Goal: Register for event/course

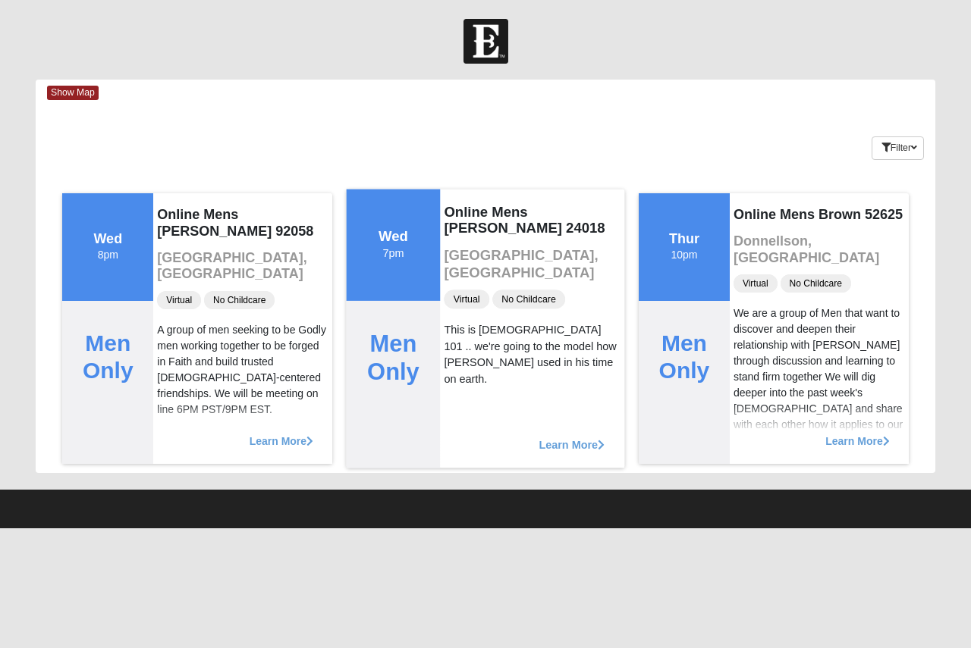
click at [569, 437] on span "Learn More" at bounding box center [571, 437] width 66 height 0
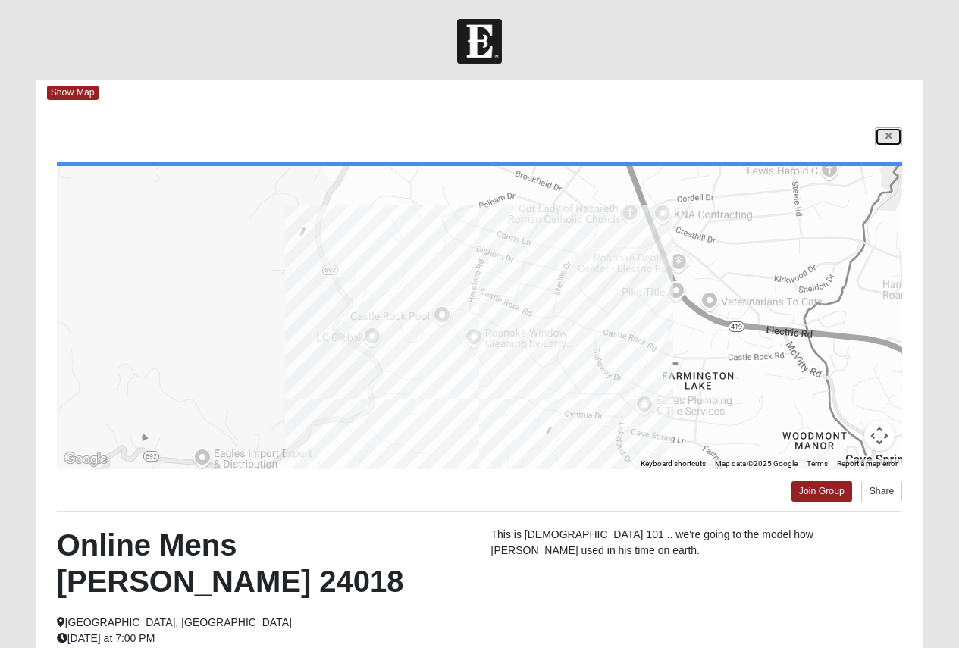
click at [887, 133] on icon at bounding box center [889, 136] width 6 height 9
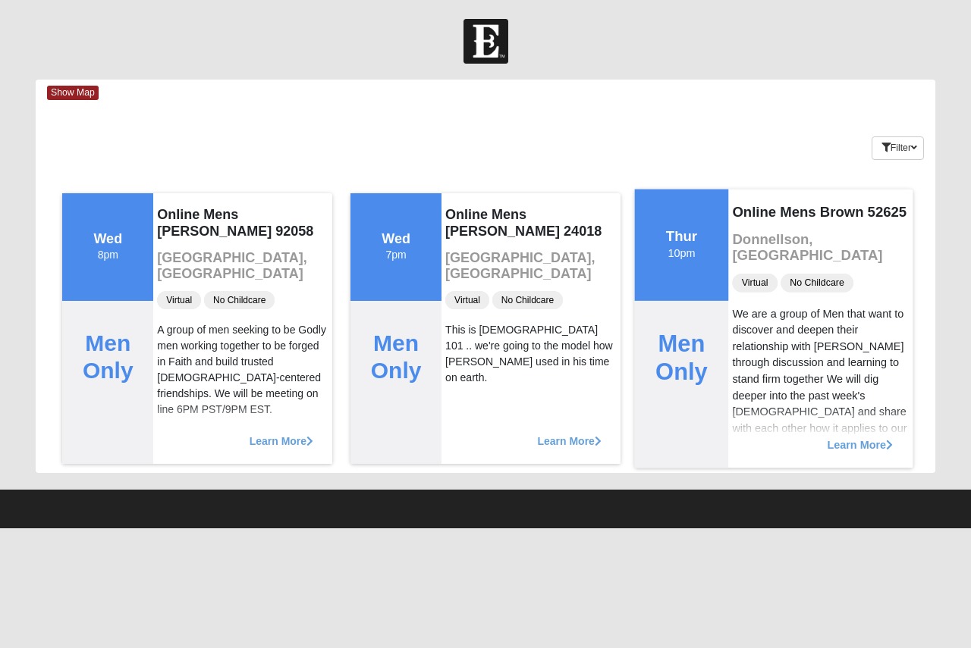
click at [841, 437] on span "Learn More" at bounding box center [860, 437] width 66 height 0
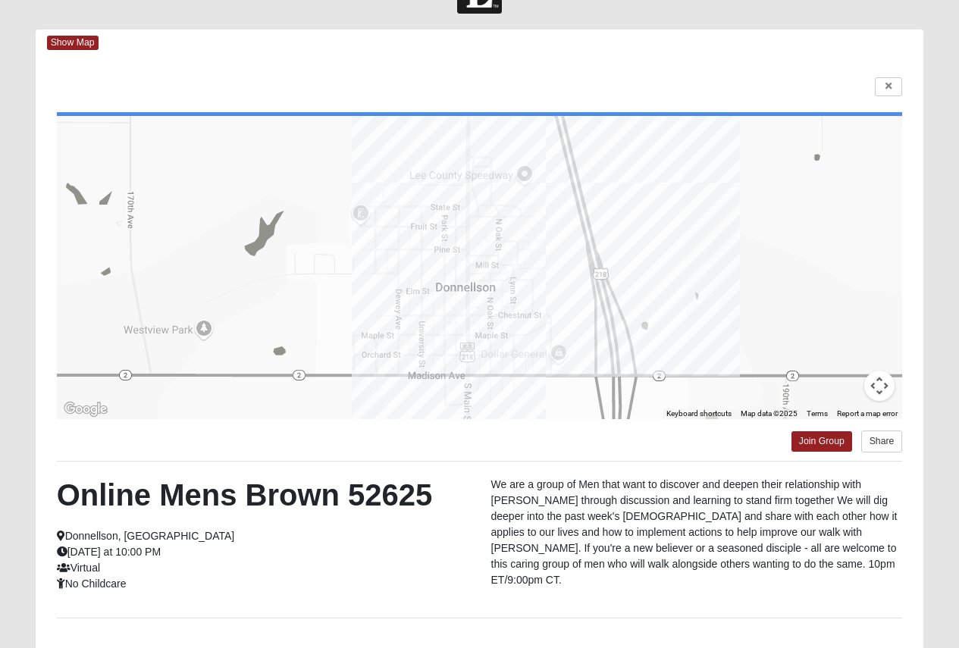
scroll to position [76, 0]
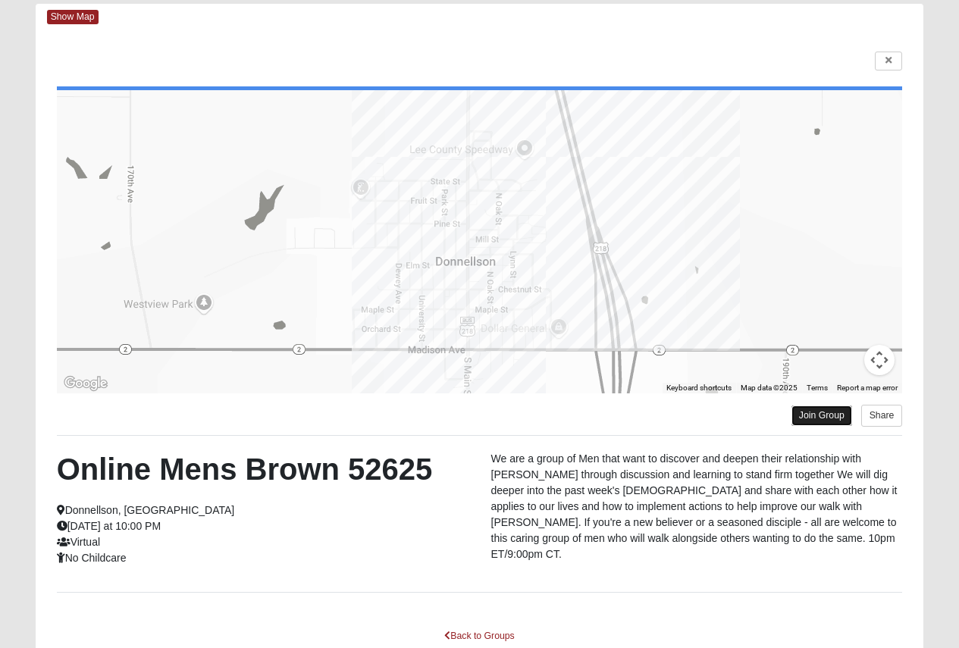
click at [827, 417] on link "Join Group" at bounding box center [822, 416] width 61 height 20
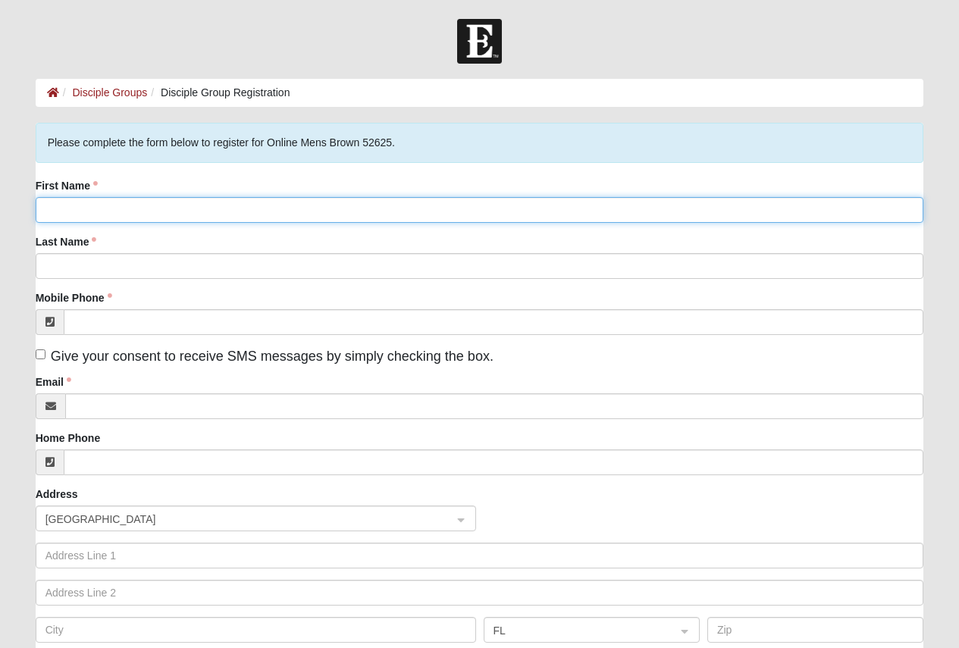
click at [95, 209] on input "First Name" at bounding box center [480, 210] width 889 height 26
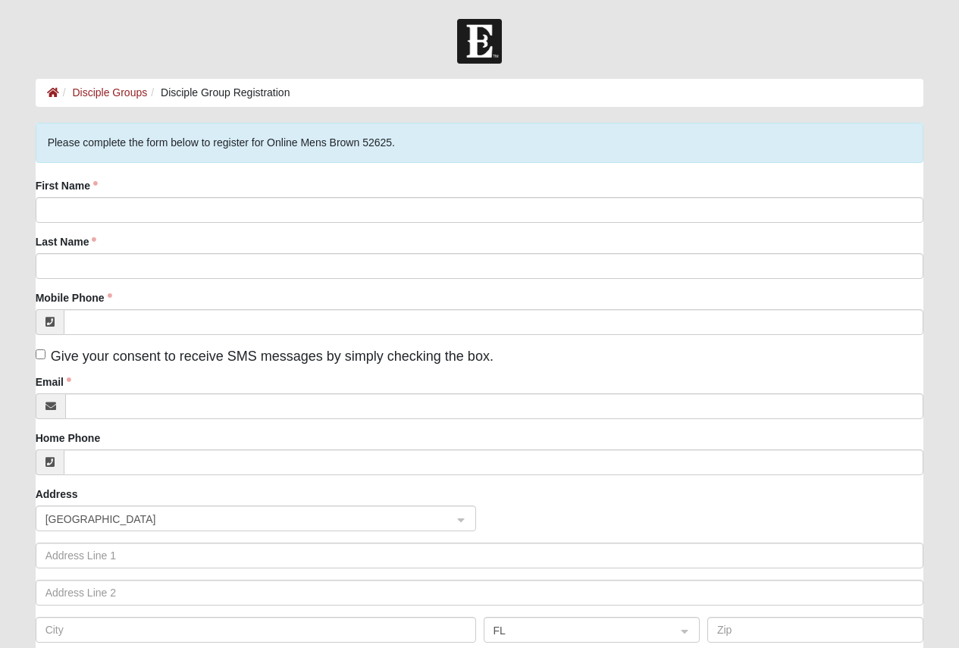
click at [5, 218] on form "Log In Disciple Group Registration Disciple Groups Disciple Group Registration …" at bounding box center [479, 466] width 959 height 894
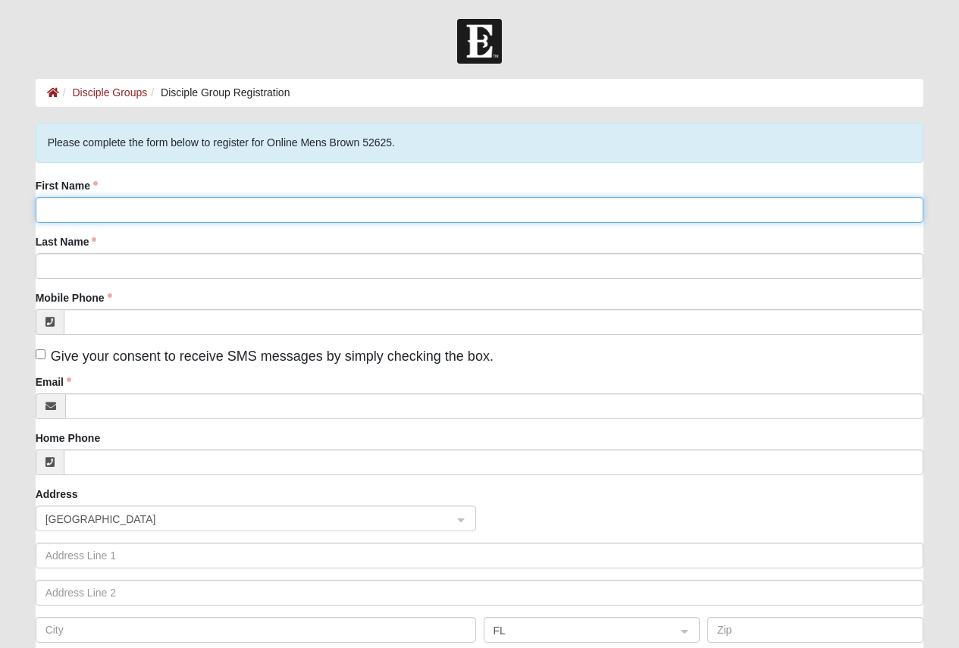
click at [99, 213] on input "First Name" at bounding box center [480, 210] width 889 height 26
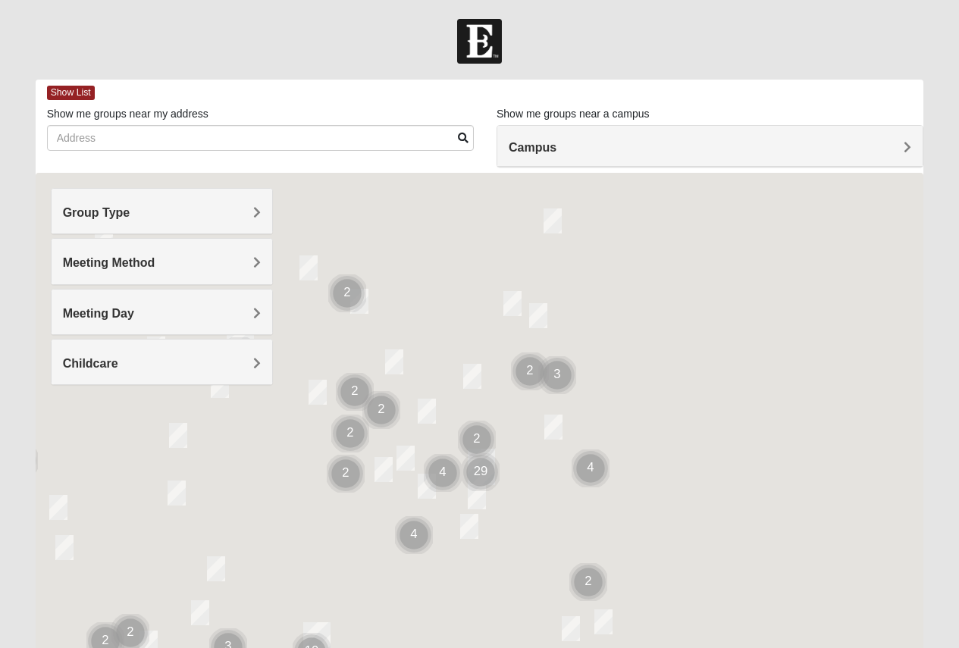
scroll to position [76, 0]
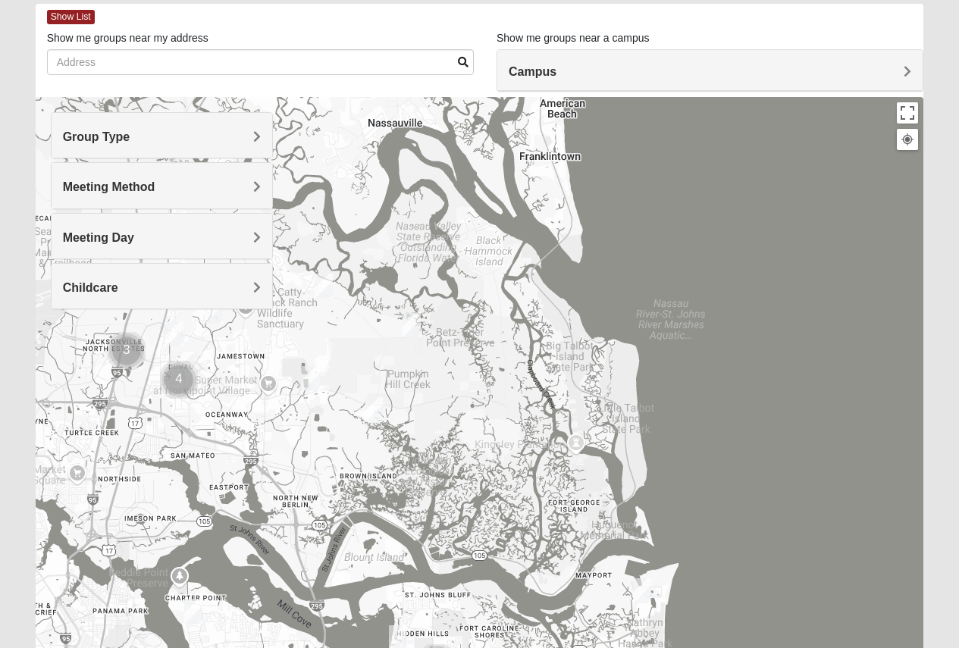
drag, startPoint x: 697, startPoint y: 237, endPoint x: 787, endPoint y: 684, distance: 456.4
click at [787, 648] on html "Log In Find A Group Error Show List Loading Groups" at bounding box center [479, 341] width 959 height 835
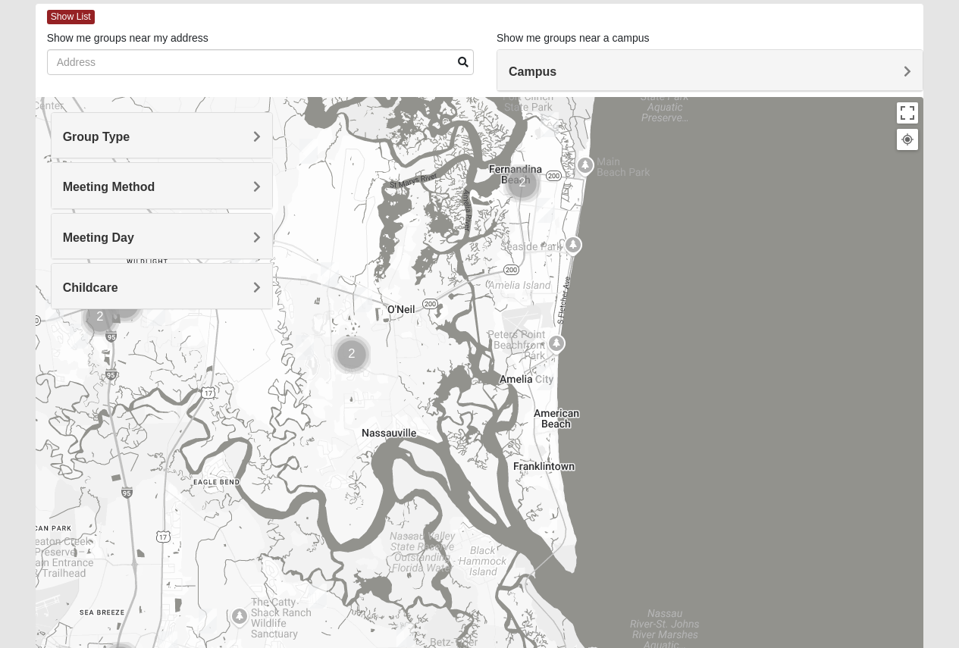
drag, startPoint x: 728, startPoint y: 304, endPoint x: 722, endPoint y: 619, distance: 314.7
click at [722, 619] on div at bounding box center [480, 400] width 889 height 607
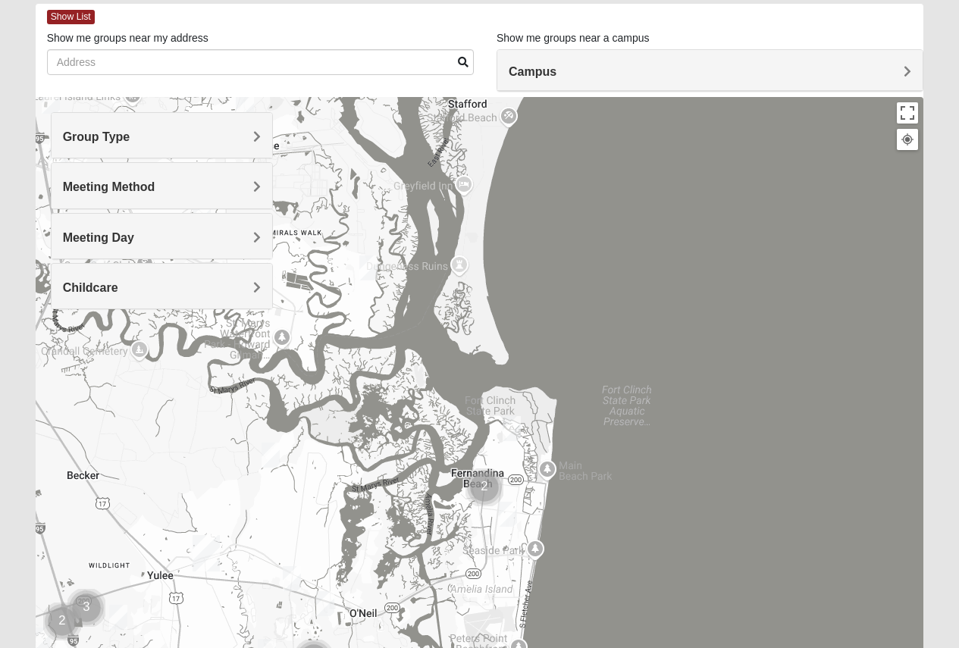
drag, startPoint x: 701, startPoint y: 328, endPoint x: 663, endPoint y: 638, distance: 312.4
click at [663, 638] on div at bounding box center [480, 400] width 889 height 607
drag, startPoint x: 671, startPoint y: 404, endPoint x: 680, endPoint y: 566, distance: 161.8
click at [681, 564] on div at bounding box center [480, 400] width 889 height 607
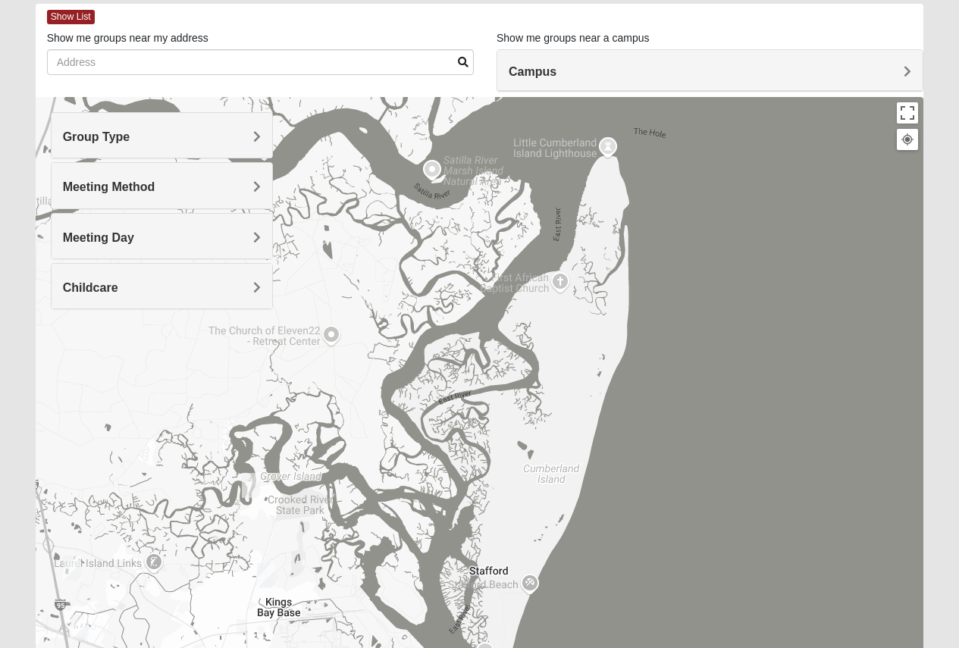
drag, startPoint x: 695, startPoint y: 390, endPoint x: 651, endPoint y: 579, distance: 194.8
click at [661, 571] on div at bounding box center [480, 400] width 889 height 607
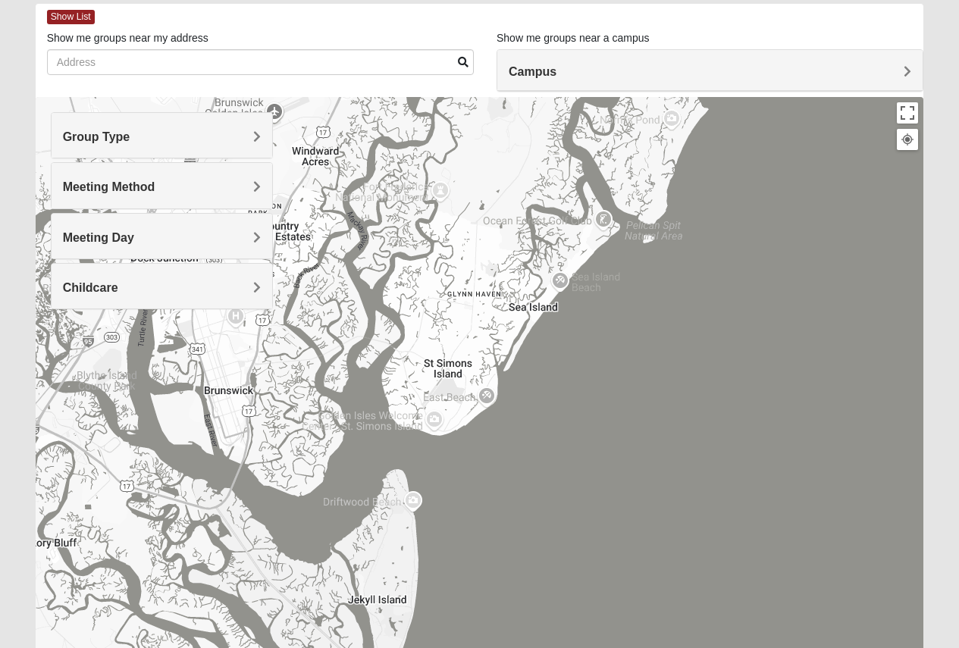
drag, startPoint x: 689, startPoint y: 395, endPoint x: 582, endPoint y: 568, distance: 203.3
click at [583, 566] on div at bounding box center [480, 400] width 889 height 607
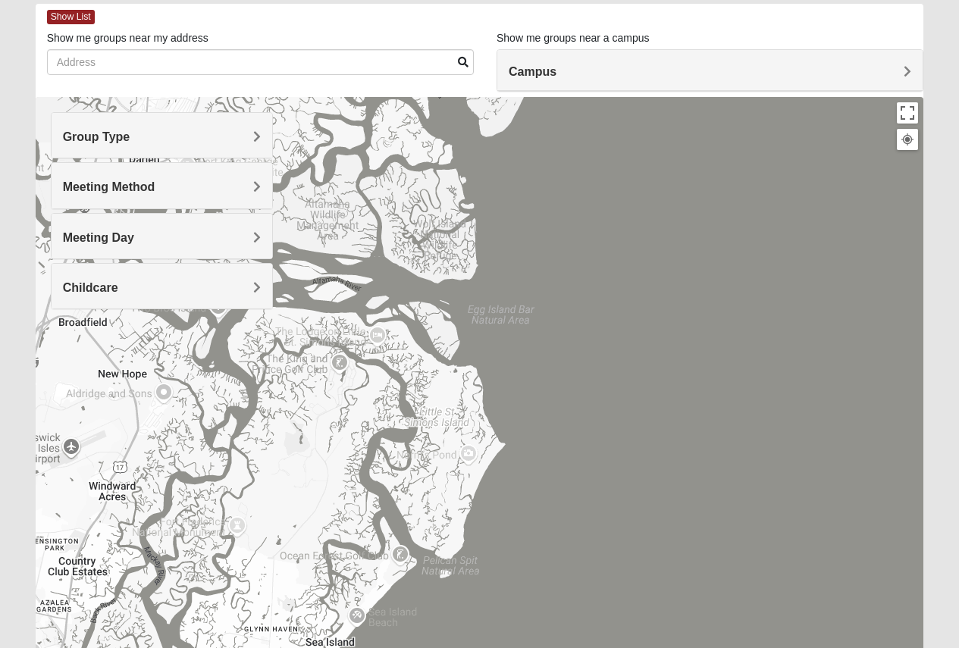
drag, startPoint x: 591, startPoint y: 571, endPoint x: 701, endPoint y: 296, distance: 296.7
click at [663, 376] on div at bounding box center [480, 400] width 889 height 607
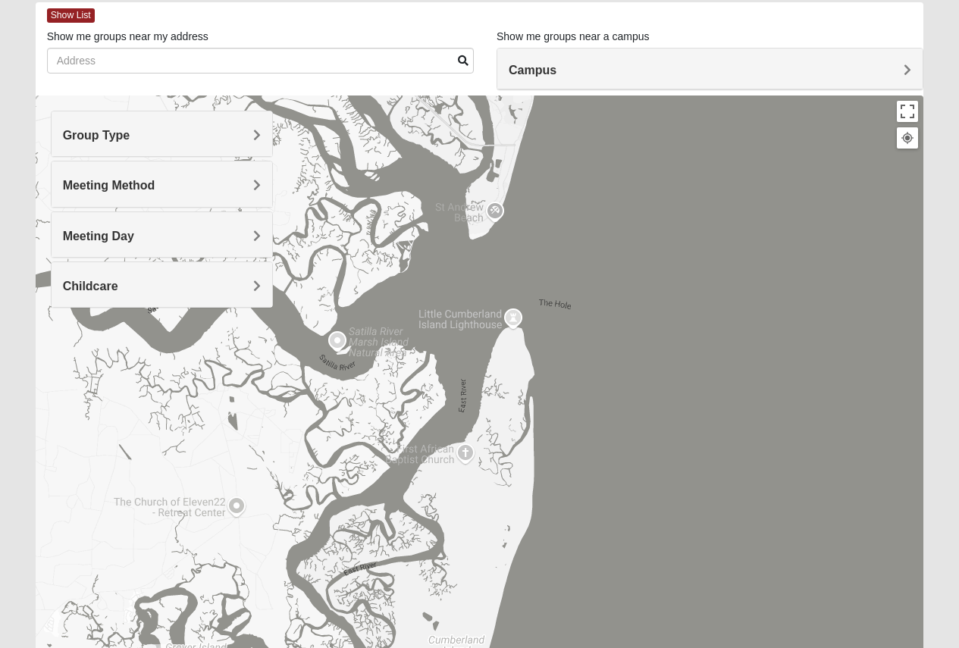
scroll to position [0, 0]
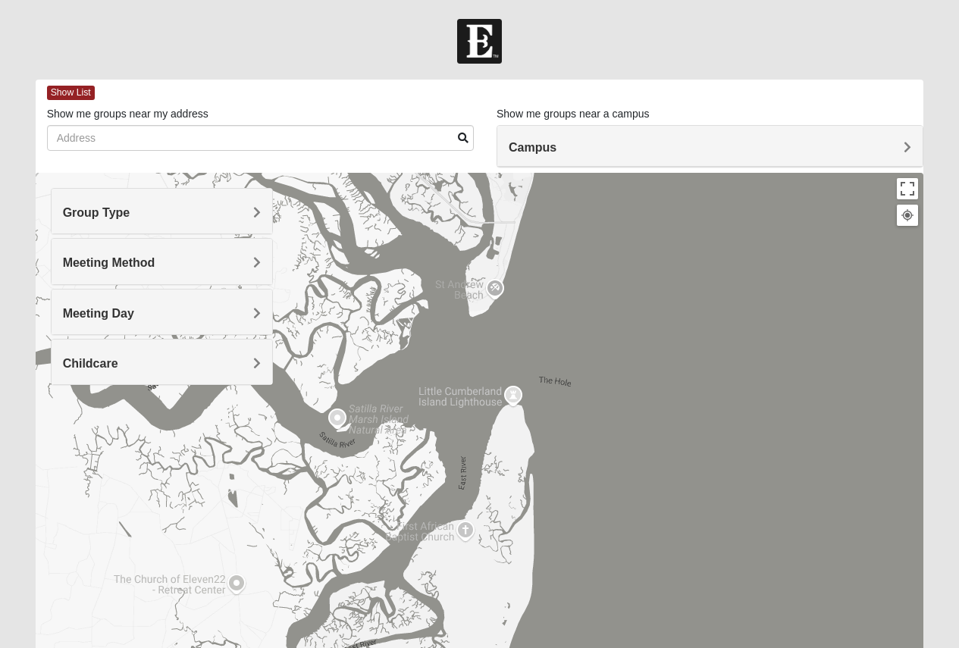
click at [167, 259] on h4 "Meeting Method" at bounding box center [162, 263] width 198 height 14
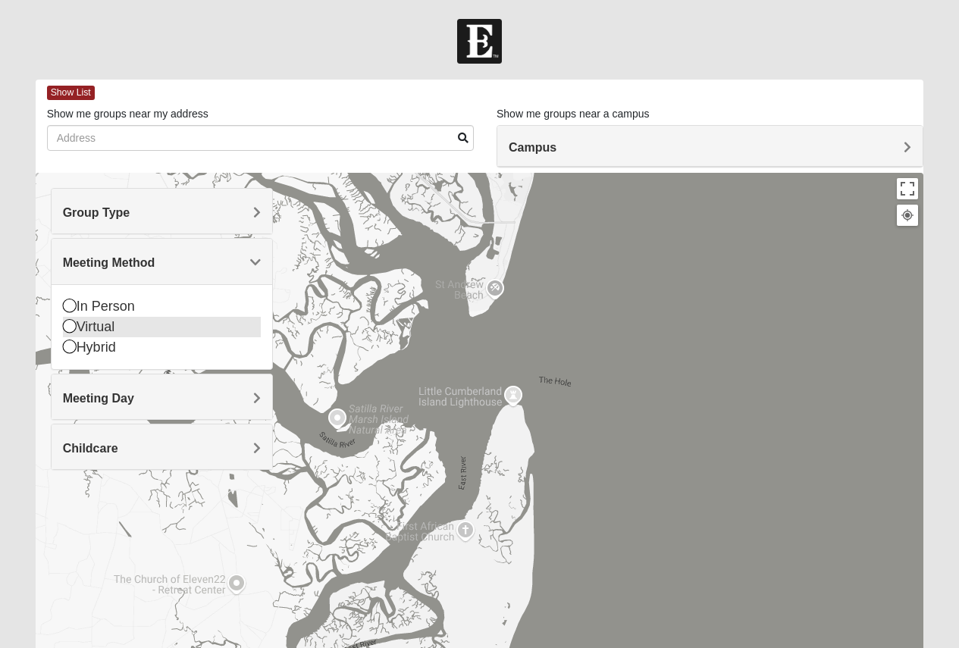
click at [108, 332] on div "Virtual" at bounding box center [162, 327] width 198 height 20
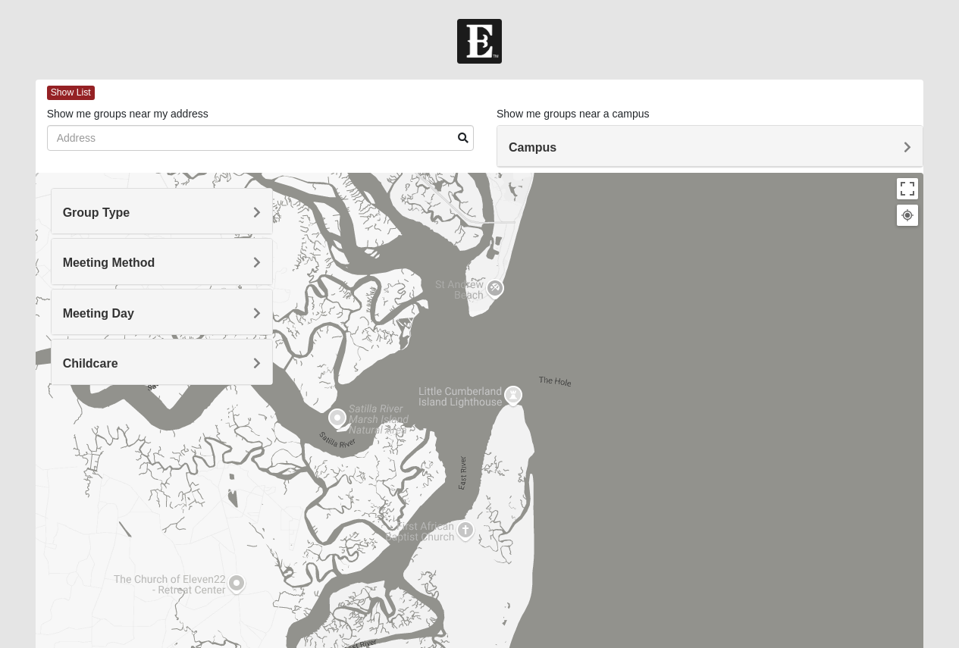
click at [155, 218] on h4 "Group Type" at bounding box center [162, 212] width 198 height 14
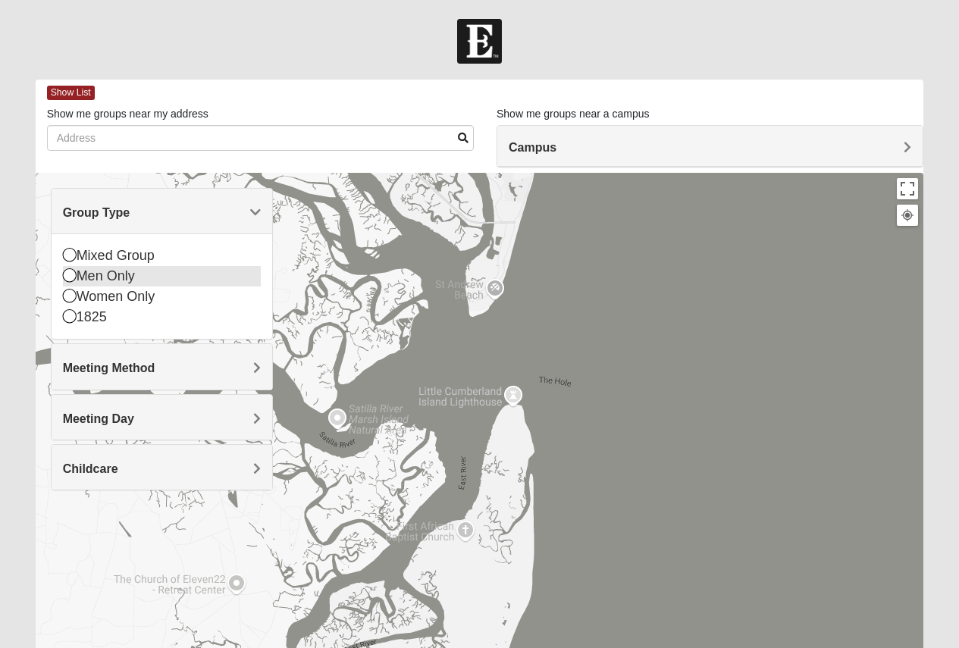
click at [123, 281] on div "Men Only" at bounding box center [162, 276] width 198 height 20
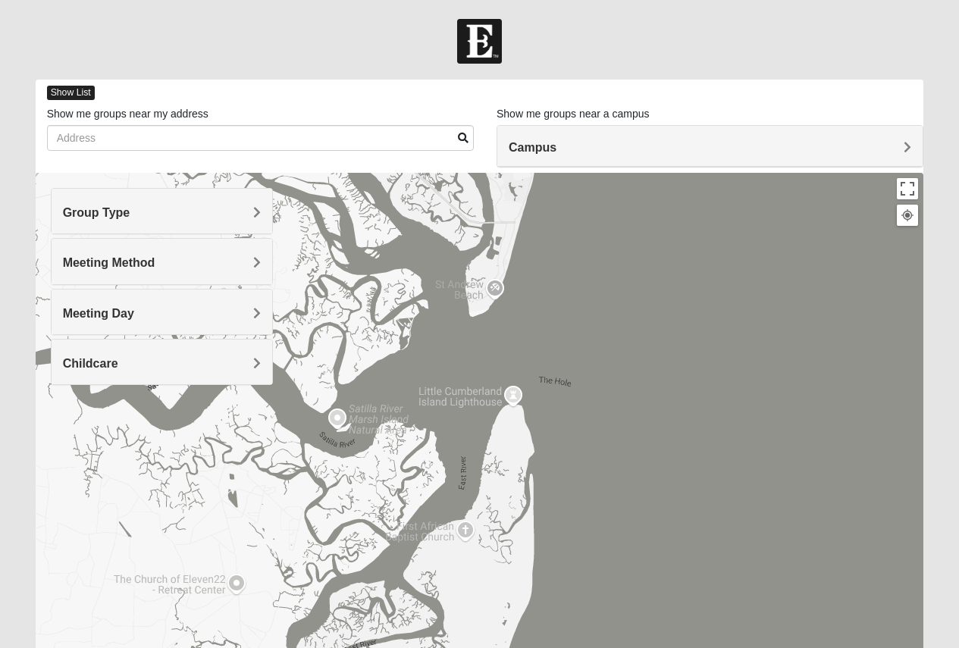
click at [80, 95] on span "Show List" at bounding box center [71, 93] width 48 height 14
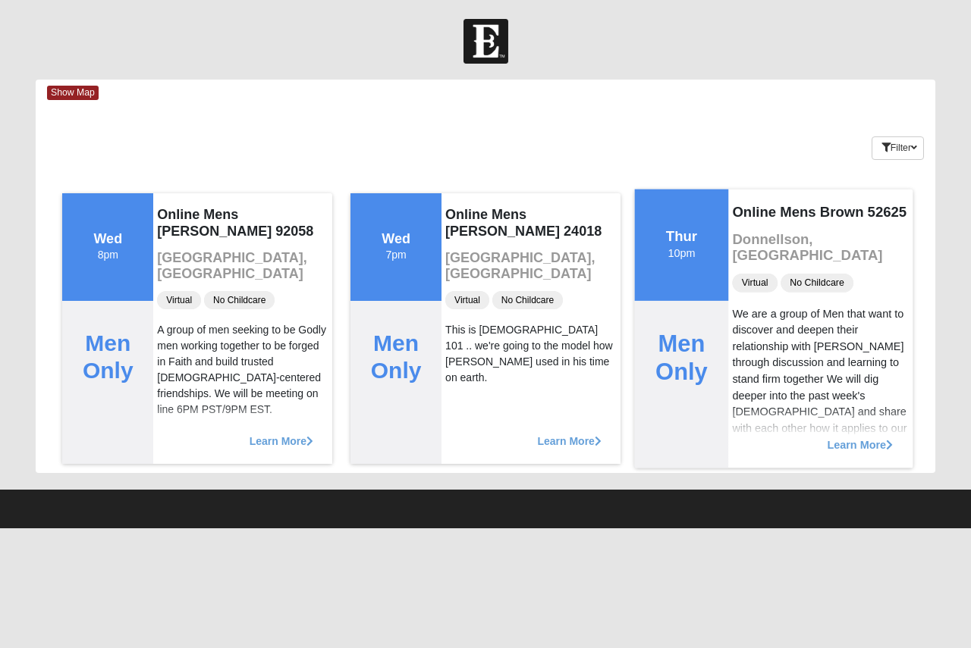
click at [838, 437] on span "Learn More" at bounding box center [860, 437] width 66 height 0
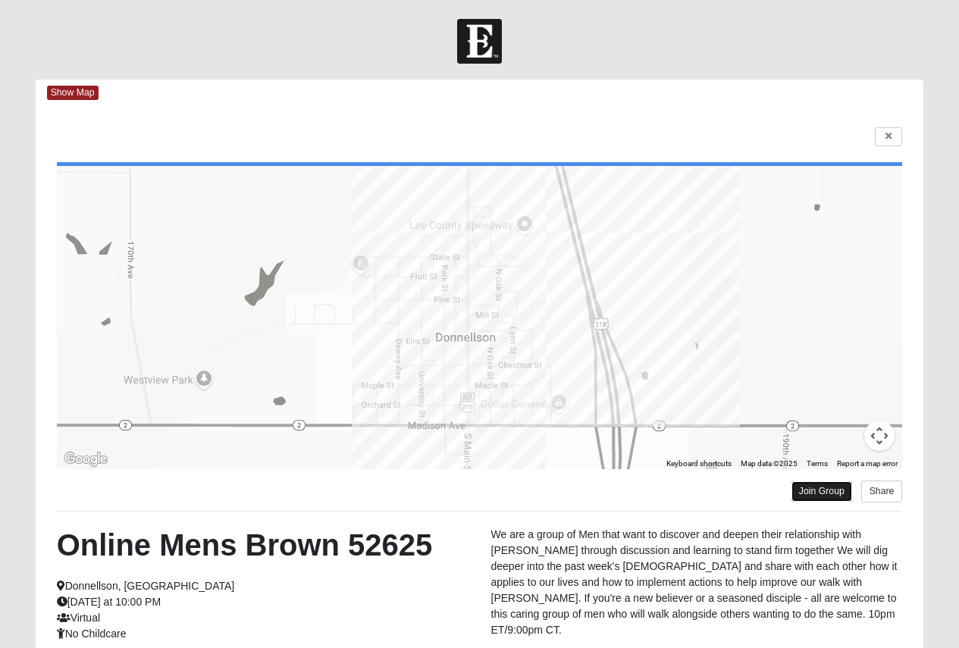
click at [824, 493] on link "Join Group" at bounding box center [822, 492] width 61 height 20
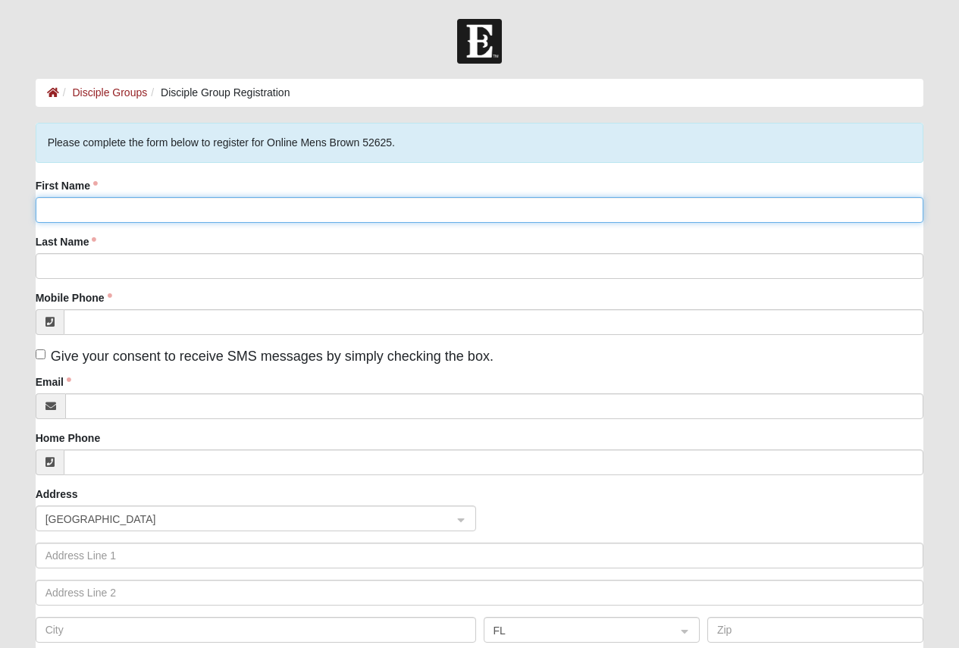
click at [100, 211] on input "First Name" at bounding box center [480, 210] width 889 height 26
type input "MARC"
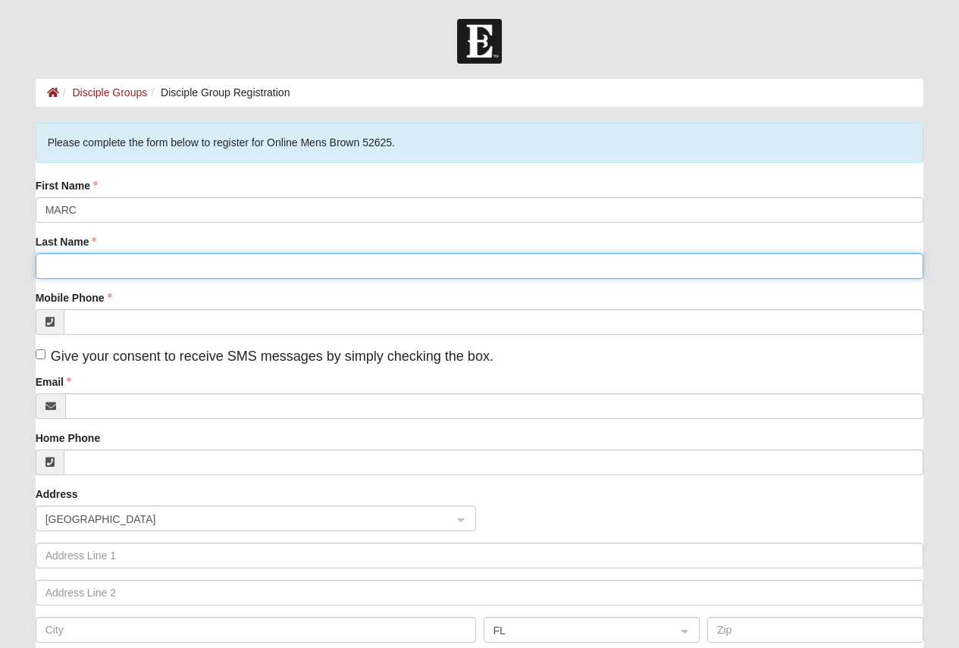
type input "SHULER"
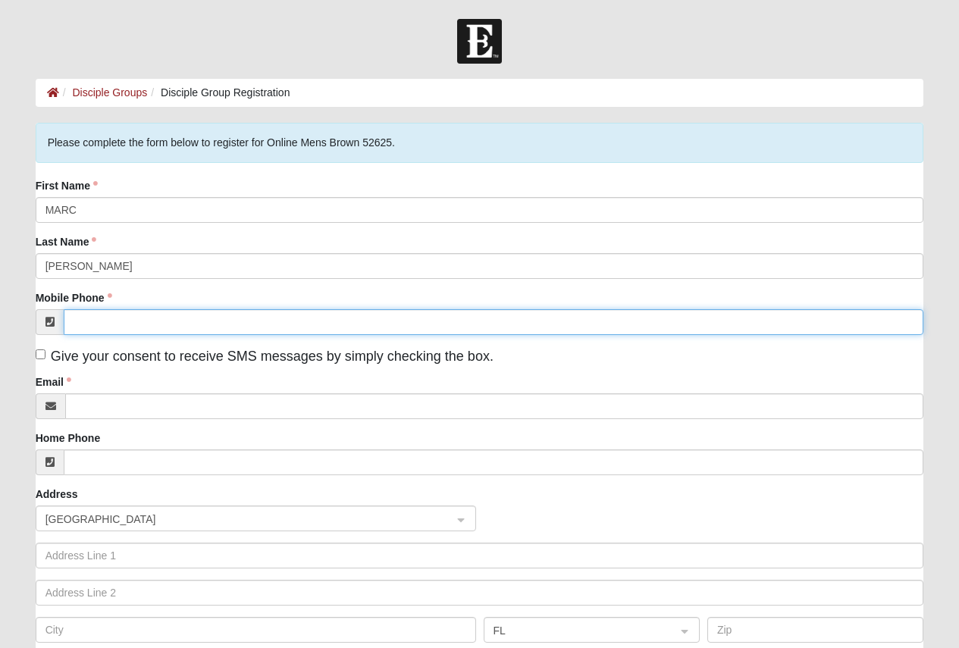
type input "(252) 808-6605"
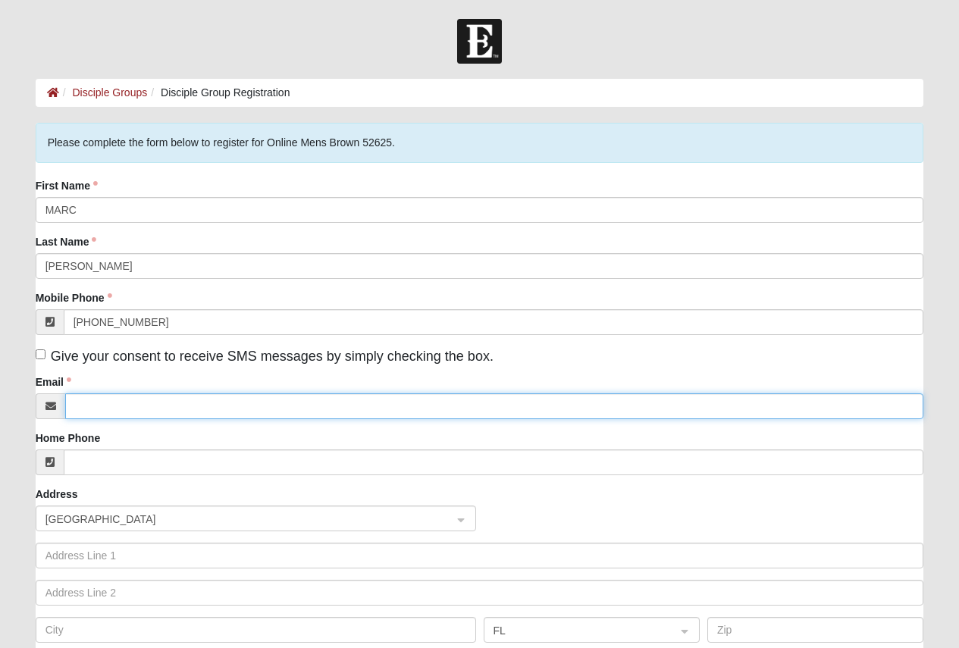
type input "MWSHULER@CARTERETHEALTH.ORG"
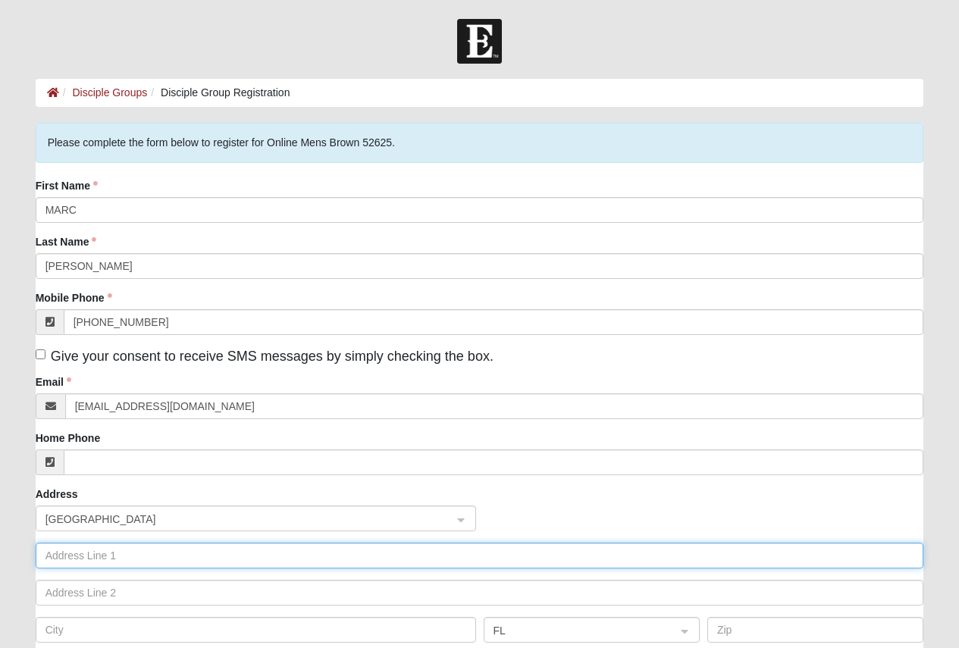
type input "3500 ARENDELL STREET"
type input "MOREHEAD CITY"
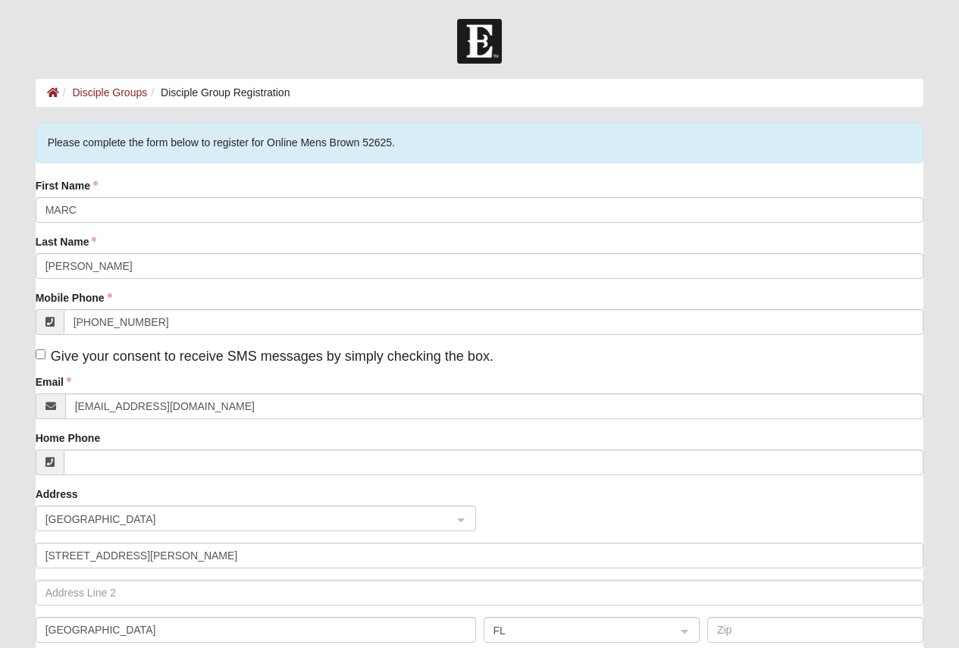
type input "28557"
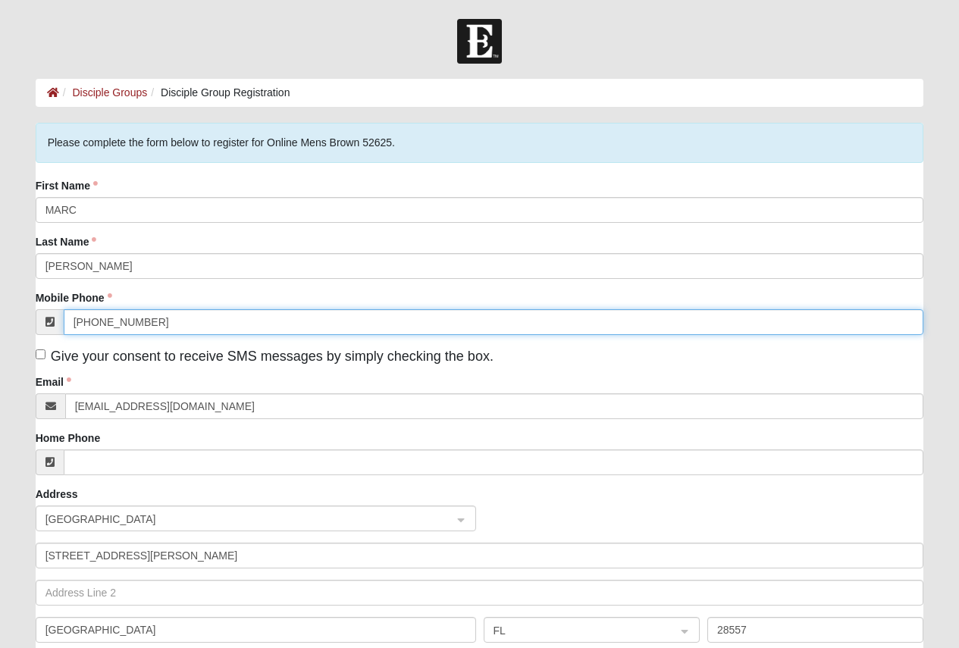
click at [143, 323] on input "(252) 808-6605" at bounding box center [494, 322] width 861 height 26
type input "(252) 916-2460"
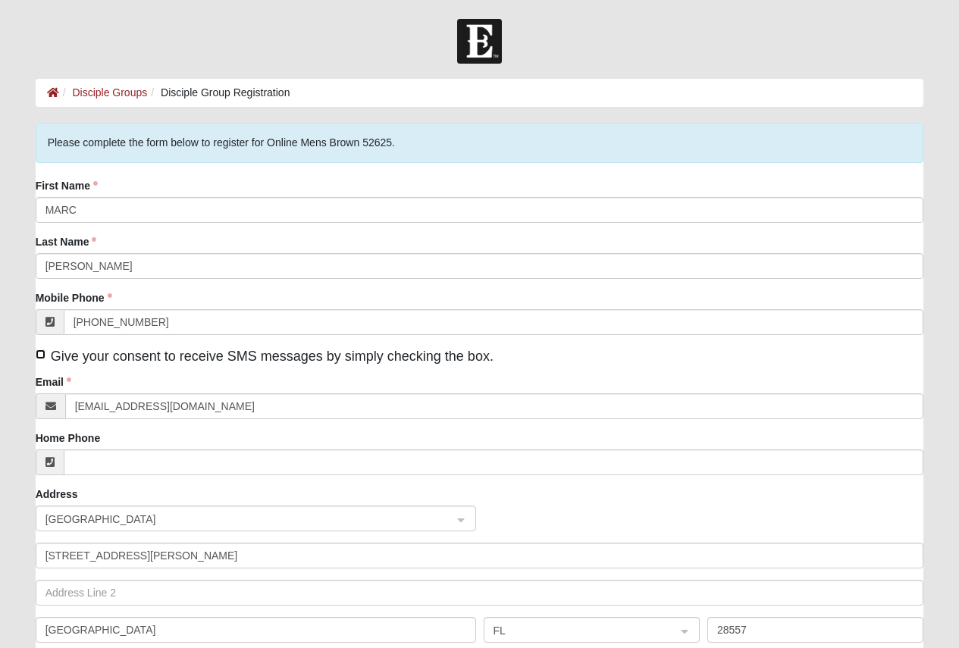
click at [39, 356] on input "Give your consent to receive SMS messages by simply checking the box." at bounding box center [41, 355] width 10 height 10
checkbox input "true"
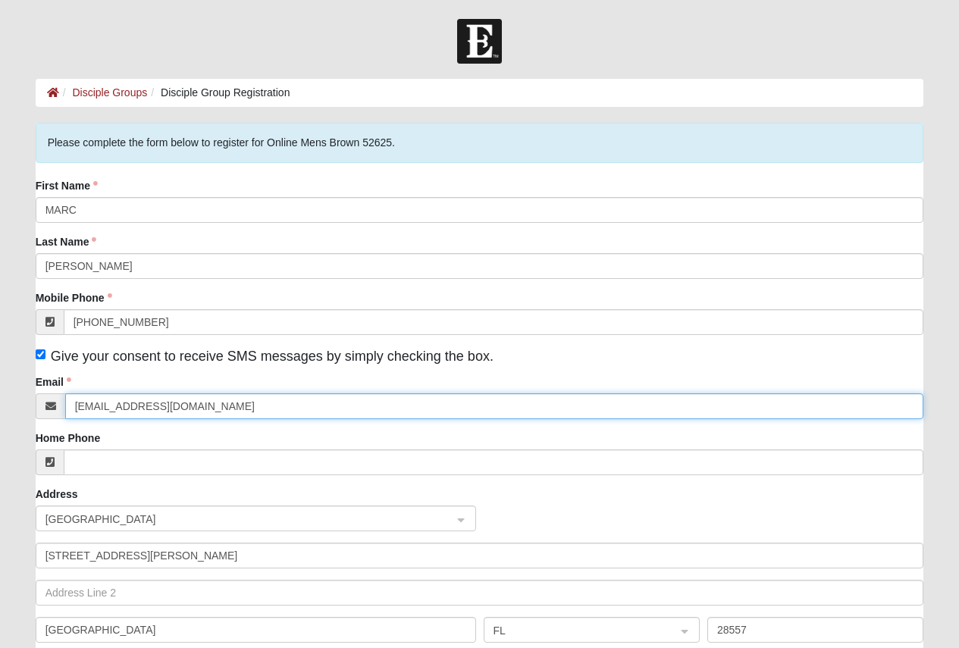
click at [140, 409] on input "MWSHULER@CARTERETHEALTH.ORG" at bounding box center [494, 407] width 859 height 26
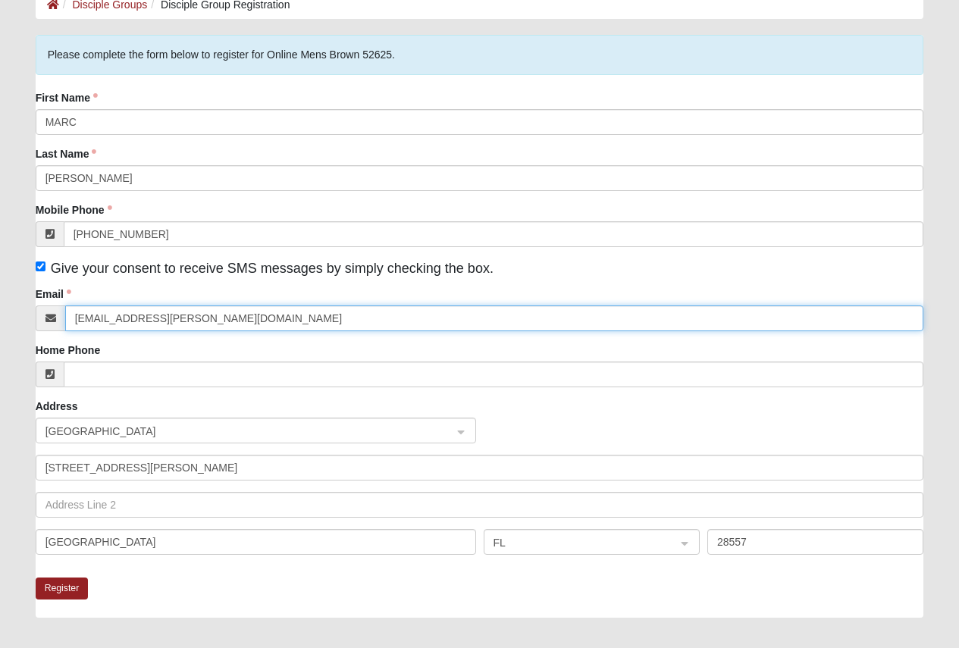
scroll to position [227, 0]
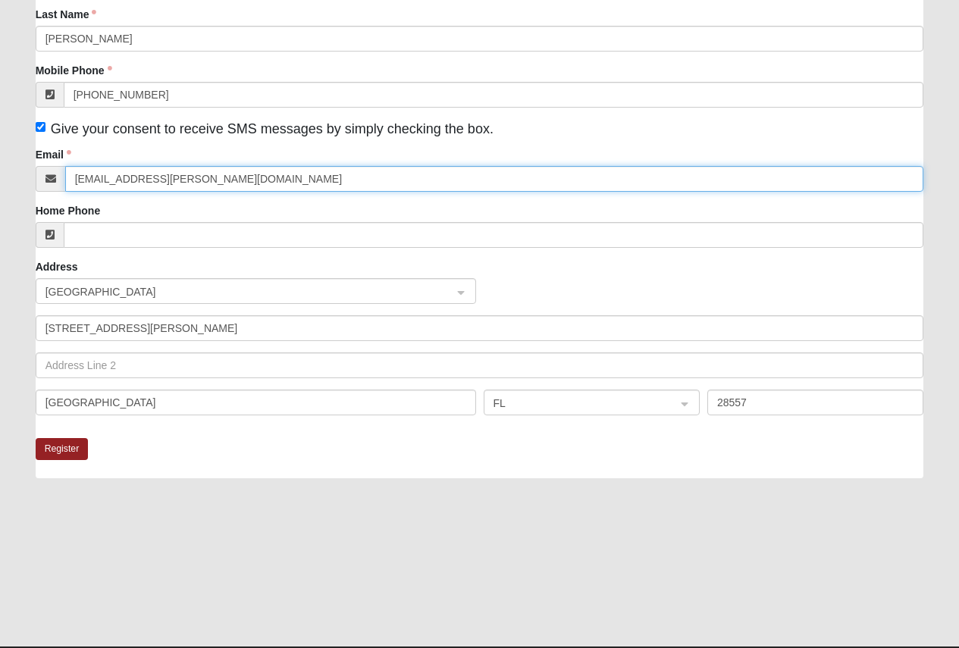
type input "MARC.SHULER@GMAIL.COM"
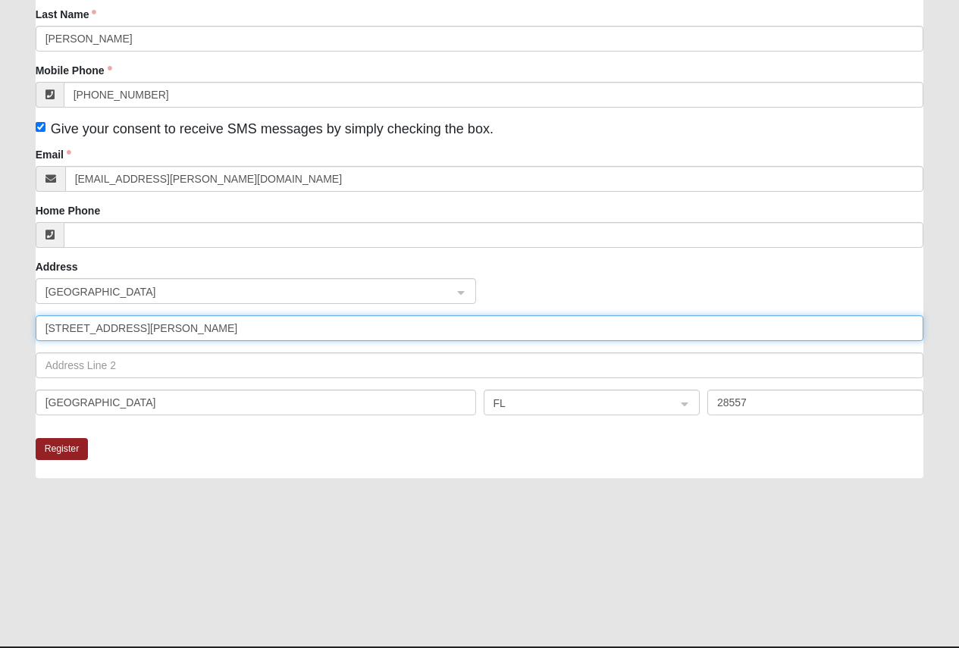
click at [102, 336] on input "3500 ARENDELL STREET" at bounding box center [480, 328] width 889 height 26
type input "320 Norris Landing Road"
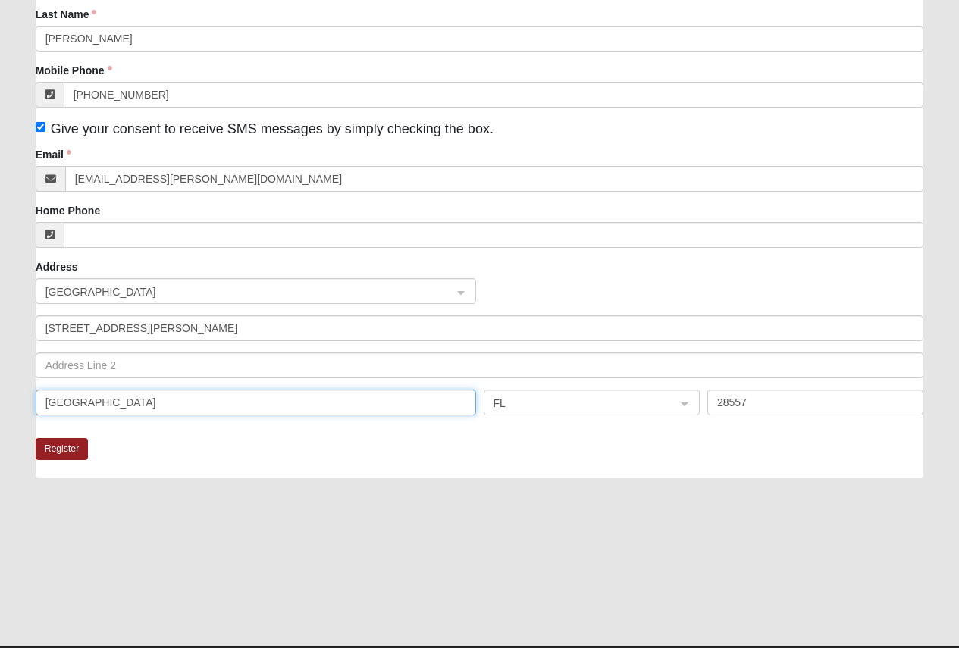
click at [154, 405] on input "MOREHEAD CITY" at bounding box center [256, 403] width 441 height 26
type input "Swansboro"
click at [530, 401] on span "FL" at bounding box center [578, 403] width 169 height 17
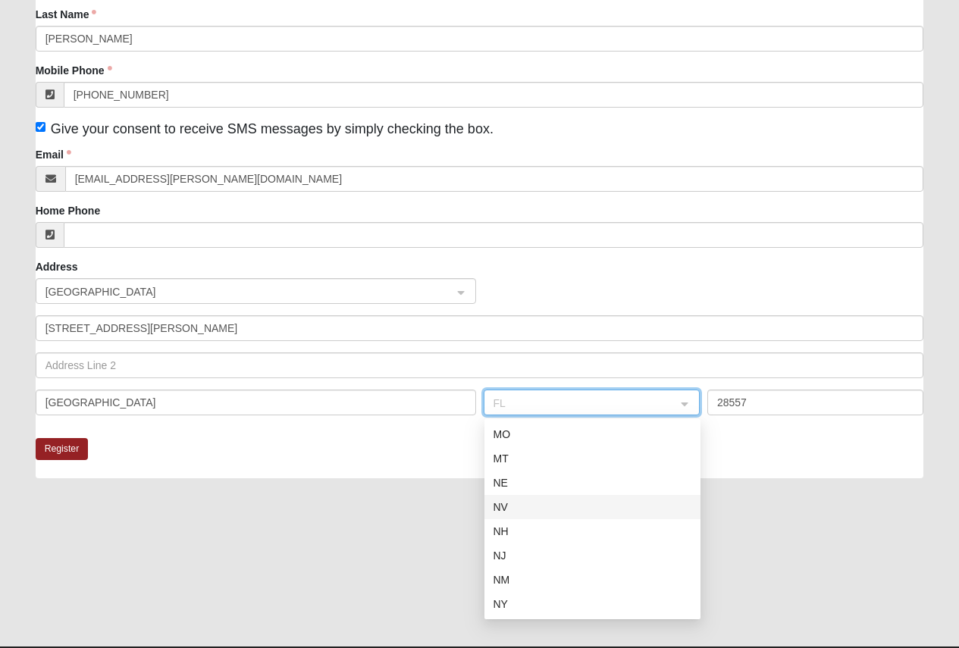
scroll to position [780, 0]
click at [534, 554] on div "NC" at bounding box center [593, 552] width 198 height 17
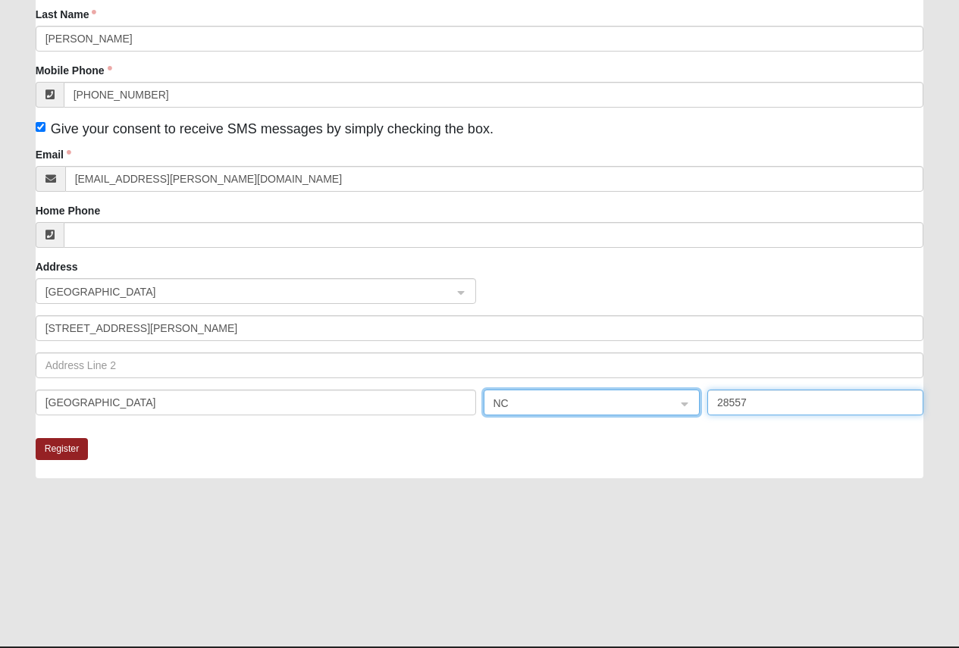
click at [758, 400] on input "28557" at bounding box center [815, 403] width 216 height 26
type input "28584"
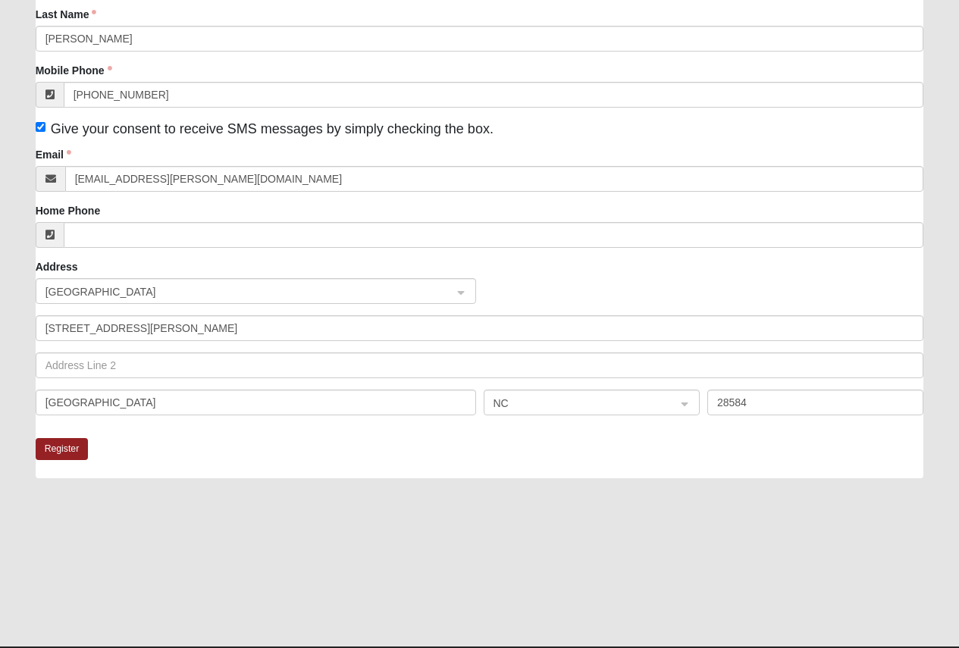
click at [482, 547] on div at bounding box center [480, 570] width 889 height 152
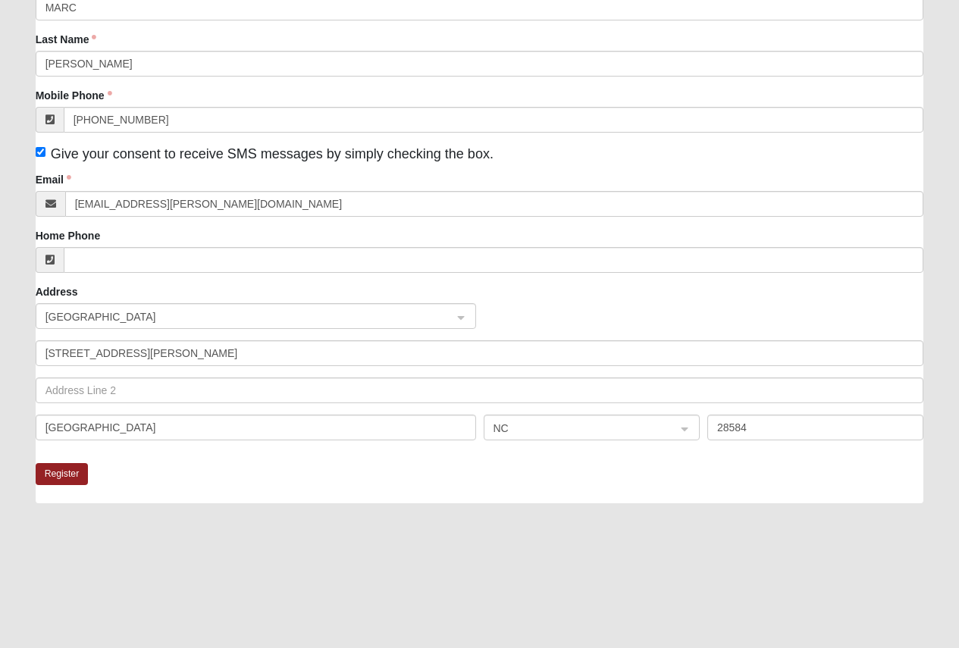
scroll to position [227, 0]
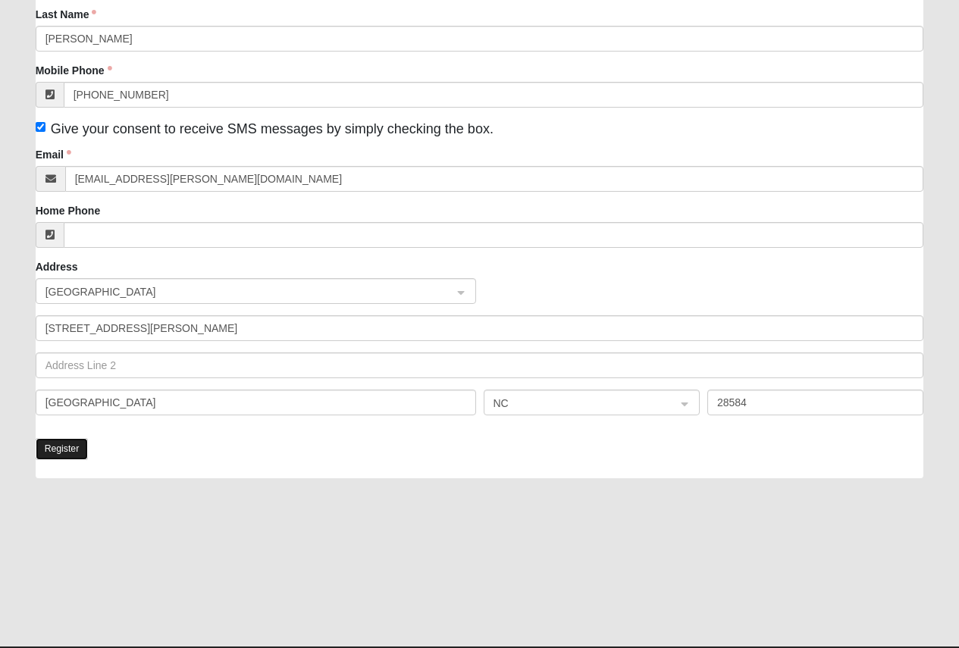
click at [55, 445] on button "Register" at bounding box center [62, 449] width 53 height 22
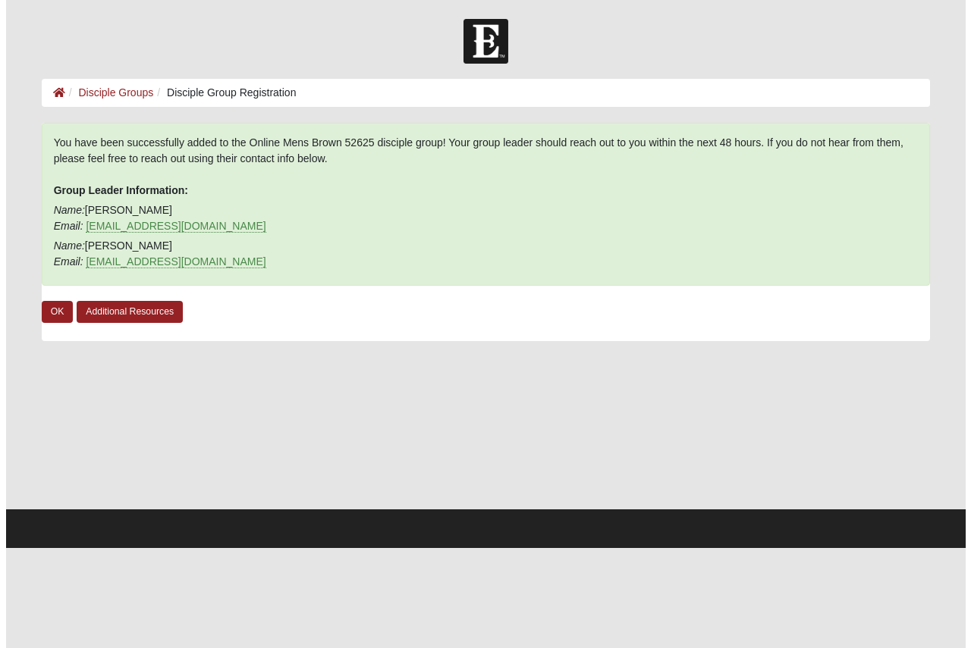
scroll to position [0, 0]
